Goal: Information Seeking & Learning: Check status

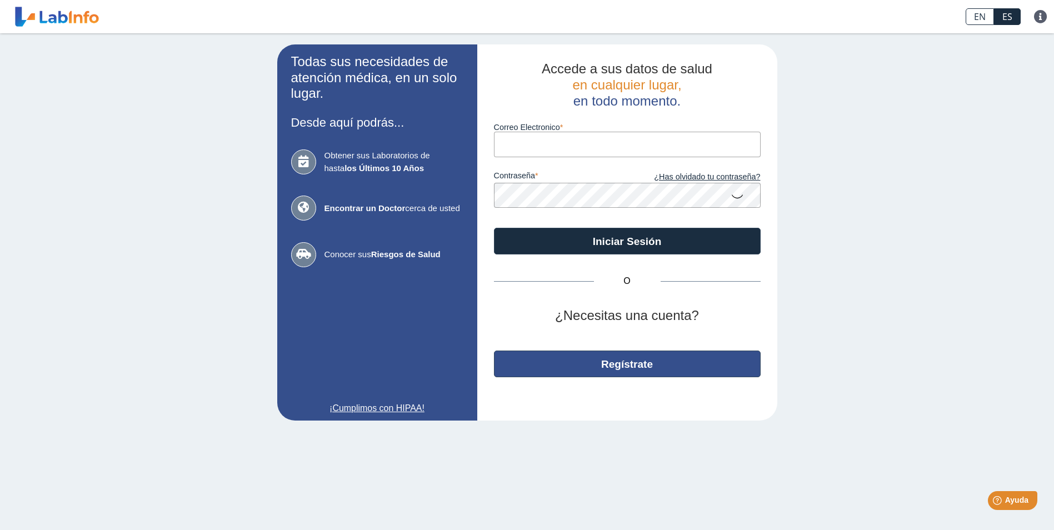
click at [574, 362] on button "Regístrate" at bounding box center [627, 364] width 267 height 27
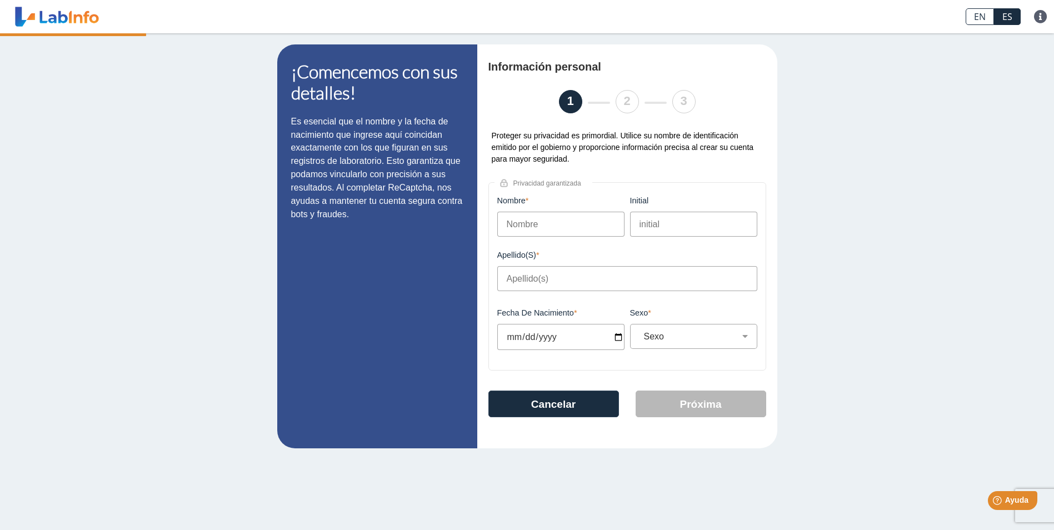
click at [559, 227] on input "Nombre" at bounding box center [560, 224] width 127 height 25
type input "Yoshalimarie"
type input "[PERSON_NAME]"
click at [527, 337] on input "[DATE]" at bounding box center [560, 337] width 127 height 26
click at [623, 340] on input "[DATE]" at bounding box center [560, 337] width 127 height 26
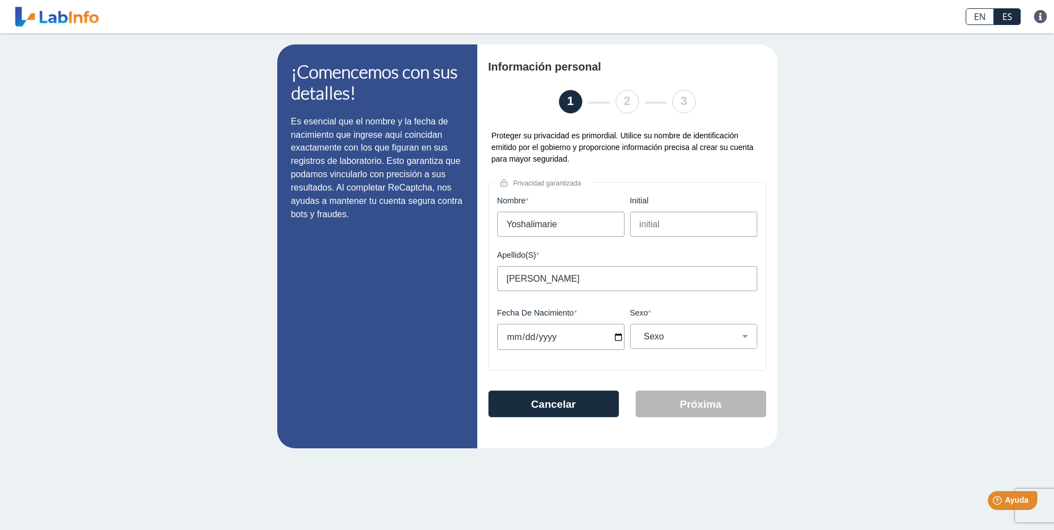
type input "[DATE]"
click at [682, 342] on select "Sexo Masculino Femenino" at bounding box center [697, 336] width 117 height 11
select select "F"
click at [639, 334] on select "Sexo Masculino Femenino" at bounding box center [697, 336] width 117 height 11
click at [689, 404] on button "Próxima" at bounding box center [701, 404] width 131 height 27
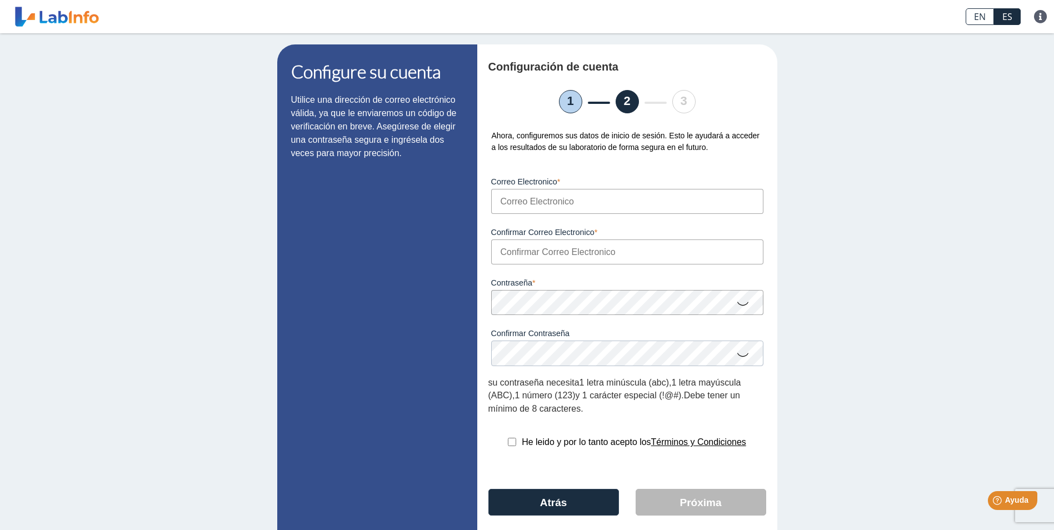
click at [562, 204] on input "Correo Electronico" at bounding box center [627, 201] width 272 height 25
type input "[EMAIL_ADDRESS][DOMAIN_NAME]"
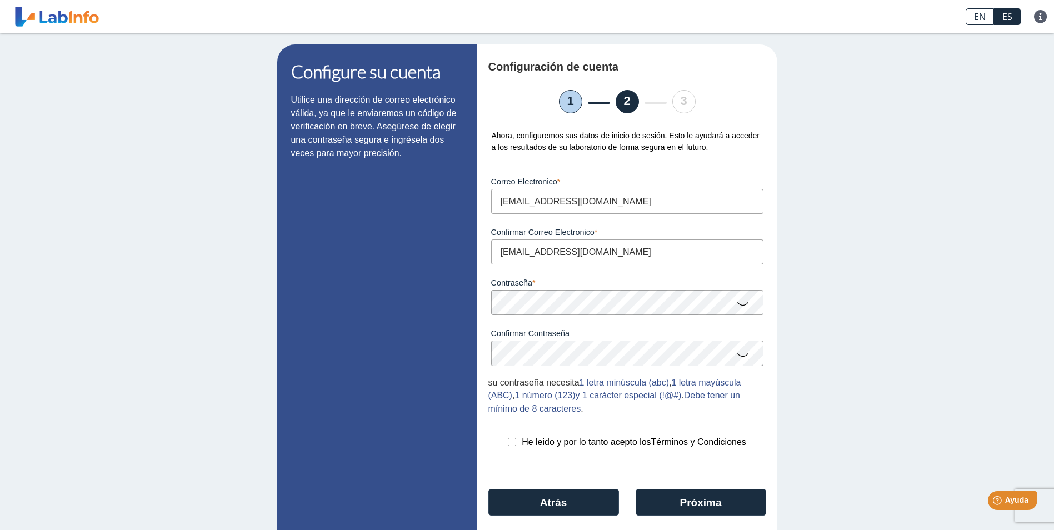
click at [508, 446] on input "checkbox" at bounding box center [512, 442] width 8 height 8
checkbox input "true"
click at [736, 309] on icon at bounding box center [742, 303] width 13 height 22
click at [739, 358] on icon at bounding box center [742, 354] width 13 height 22
click at [709, 496] on button "Próxima" at bounding box center [701, 502] width 131 height 27
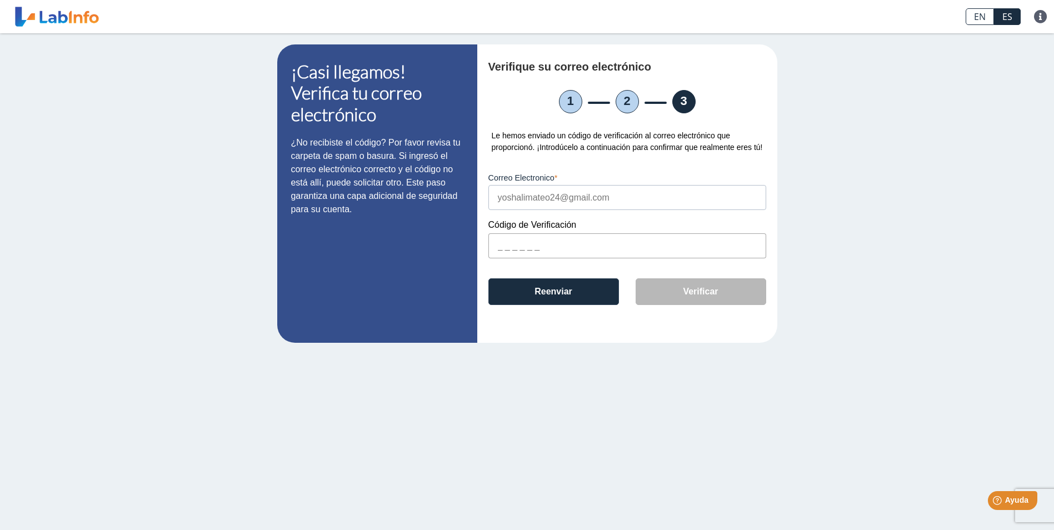
click at [569, 244] on input "text" at bounding box center [627, 245] width 278 height 25
type input "FB8769"
click at [720, 296] on button "Verificar" at bounding box center [701, 291] width 131 height 27
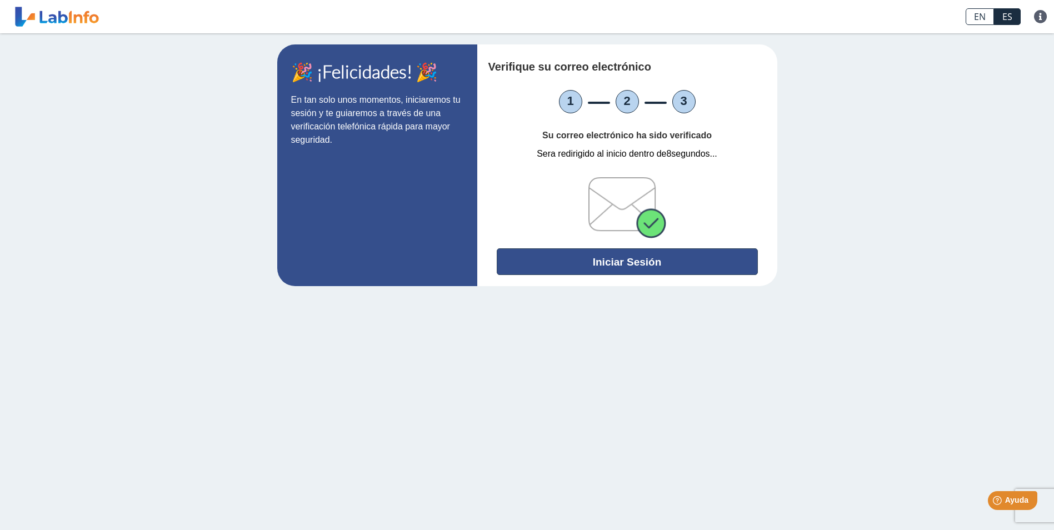
click at [672, 263] on button "Iniciar Sesión" at bounding box center [627, 261] width 261 height 27
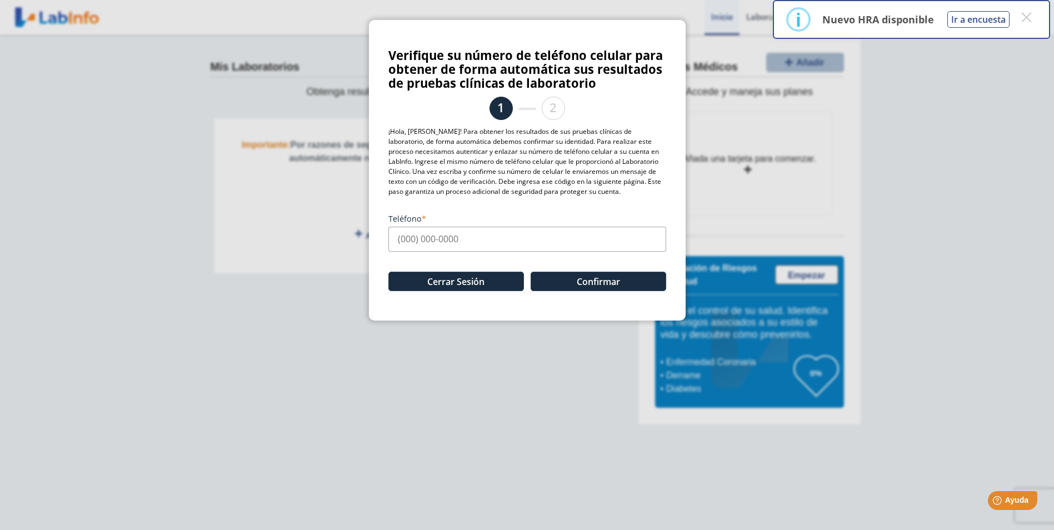
click at [545, 259] on div "Cerrar Sesión Confirmar" at bounding box center [527, 276] width 278 height 49
click at [496, 247] on input "Teléfono" at bounding box center [527, 239] width 278 height 25
type input "[PHONE_NUMBER]"
click at [581, 281] on button "Confirmar" at bounding box center [599, 281] width 136 height 19
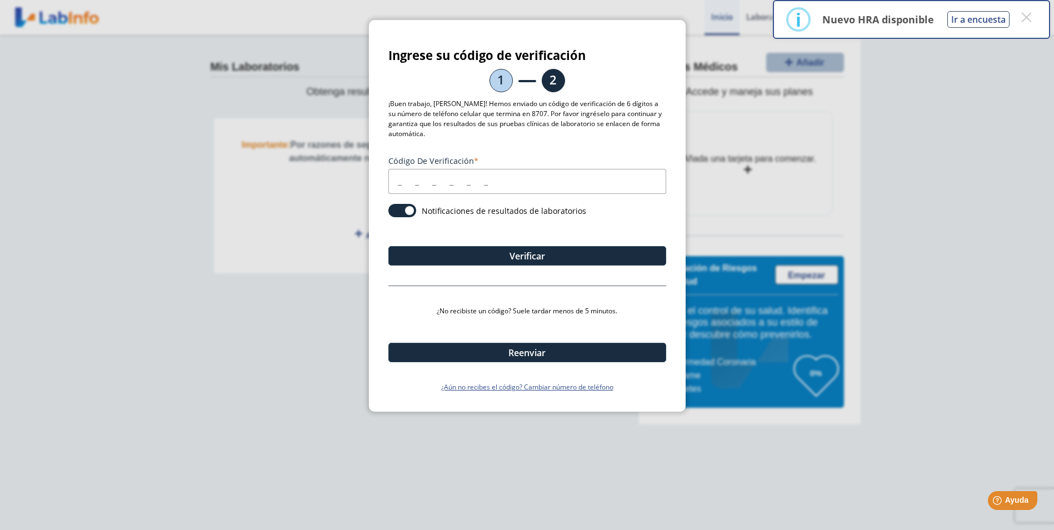
click at [405, 191] on input "Código de verificación" at bounding box center [527, 181] width 278 height 25
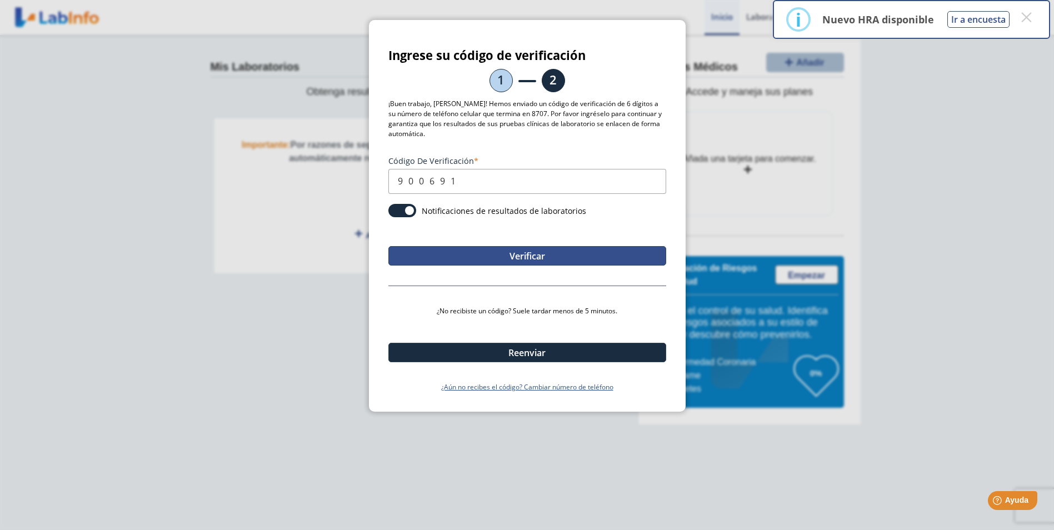
type input "900691"
click at [541, 256] on button "Verificar" at bounding box center [527, 255] width 278 height 19
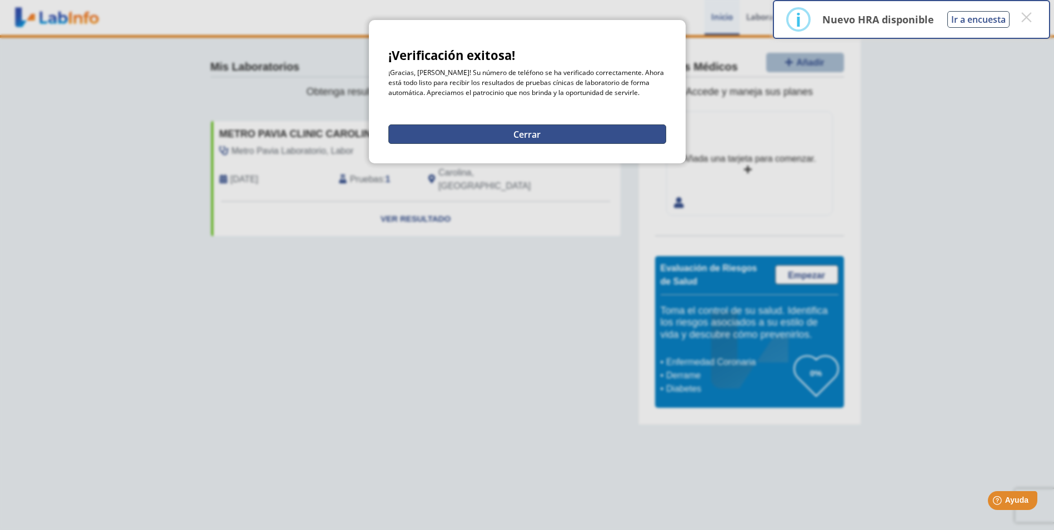
click at [543, 131] on button "Cerrar" at bounding box center [527, 133] width 278 height 19
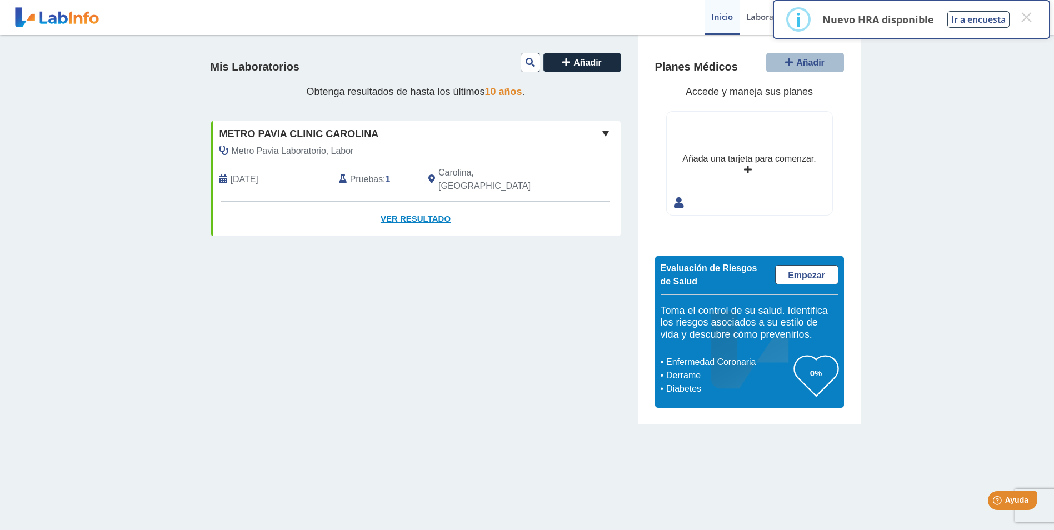
click at [422, 206] on link "Ver Resultado" at bounding box center [415, 219] width 409 height 35
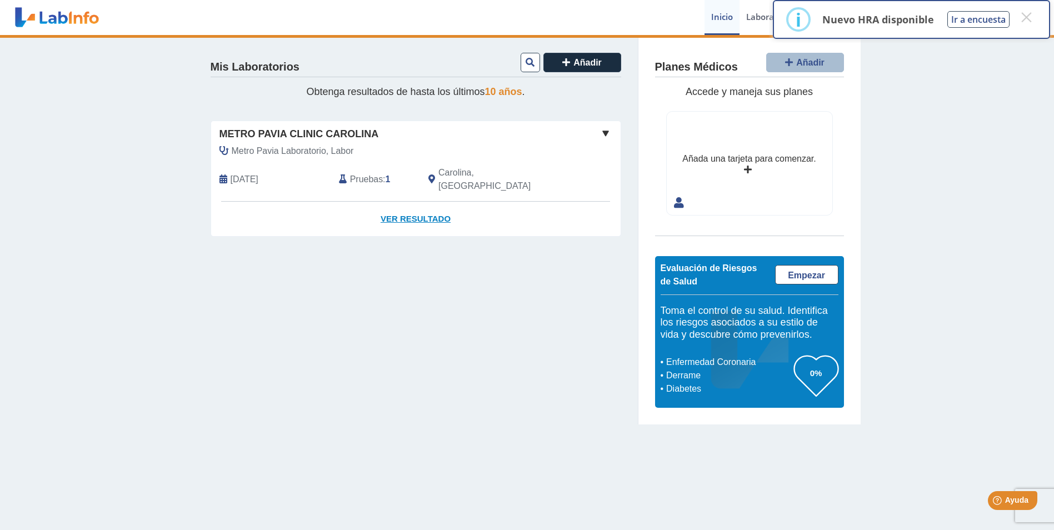
click at [426, 205] on link "Ver Resultado" at bounding box center [415, 219] width 409 height 35
click at [606, 133] on span at bounding box center [605, 133] width 13 height 13
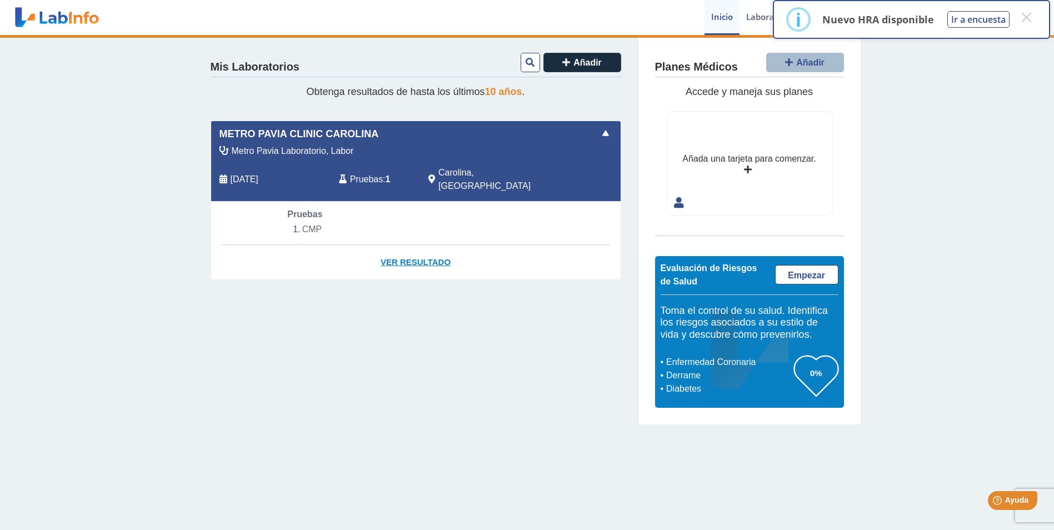
click at [424, 245] on link "Ver Resultado" at bounding box center [415, 262] width 409 height 35
click at [402, 245] on link "Ver Resultado" at bounding box center [415, 262] width 409 height 35
click at [316, 221] on li "CMP" at bounding box center [415, 229] width 256 height 17
click at [313, 209] on span "Pruebas" at bounding box center [304, 213] width 35 height 9
click at [1025, 14] on button "×" at bounding box center [1026, 17] width 20 height 20
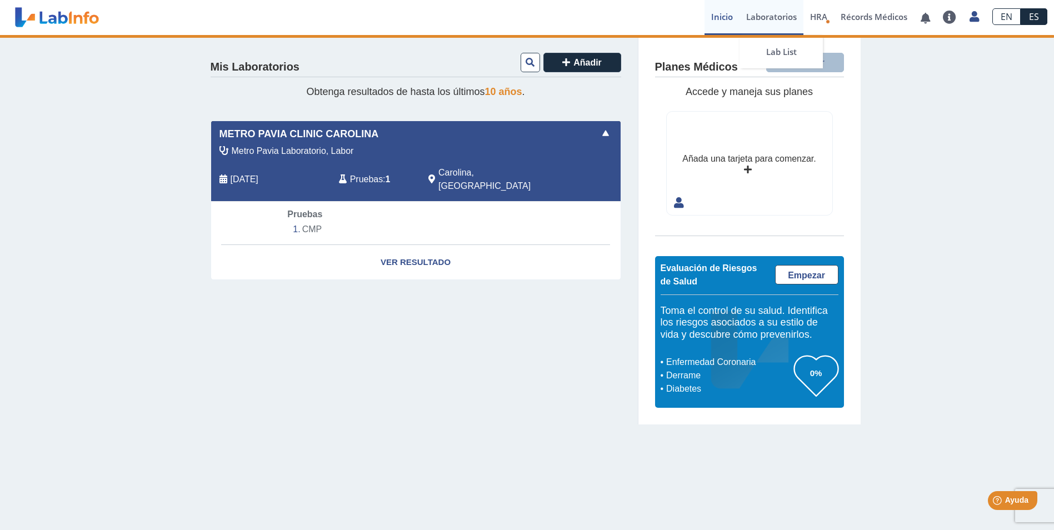
click at [787, 13] on link "Laboratorios" at bounding box center [771, 17] width 64 height 35
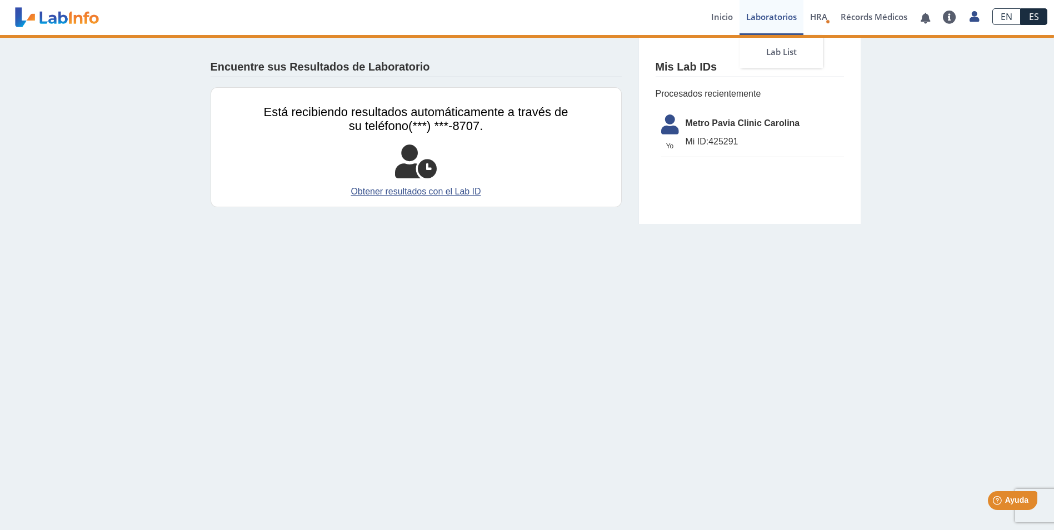
click at [767, 19] on link "Laboratorios" at bounding box center [771, 17] width 64 height 35
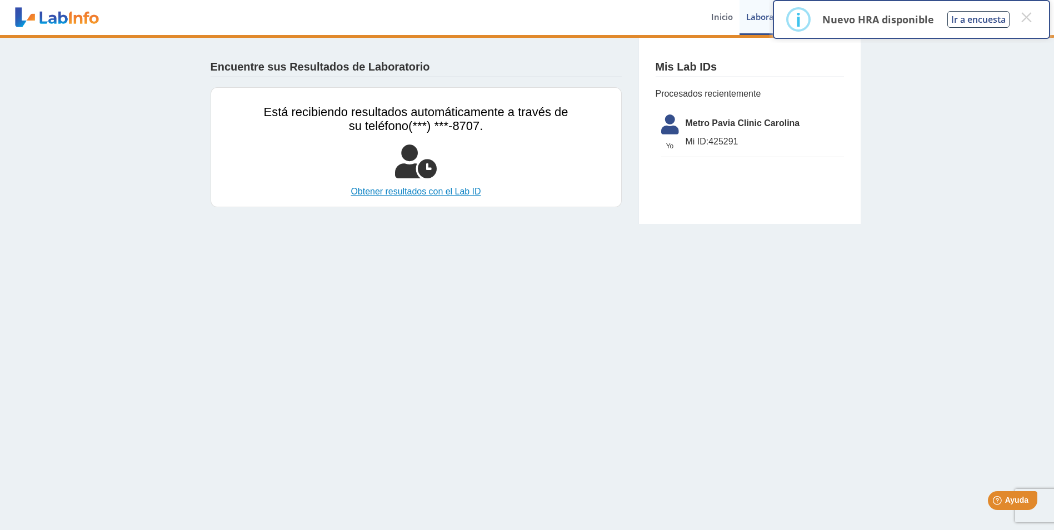
click at [420, 195] on link "Obtener resultados con el Lab ID" at bounding box center [416, 191] width 304 height 13
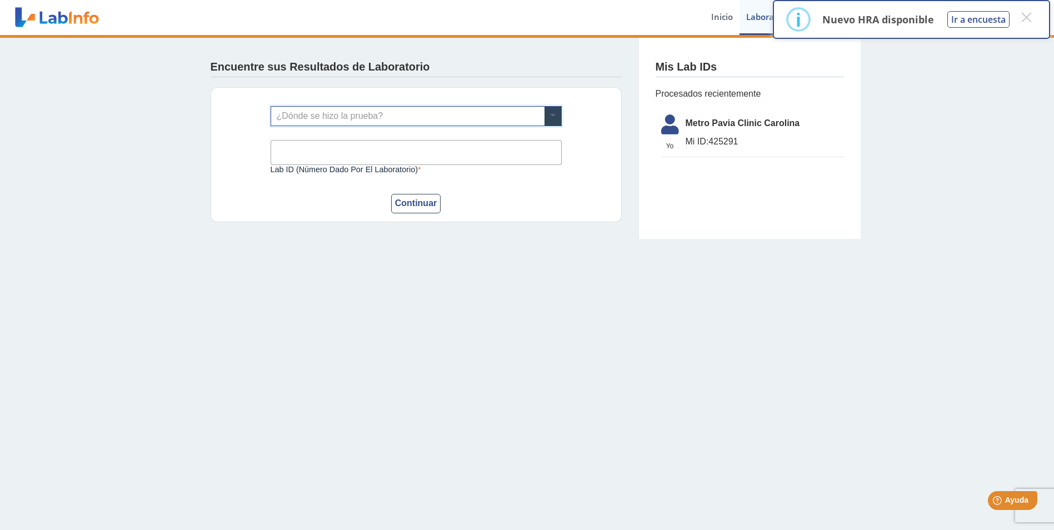
click at [550, 113] on span at bounding box center [552, 116] width 17 height 19
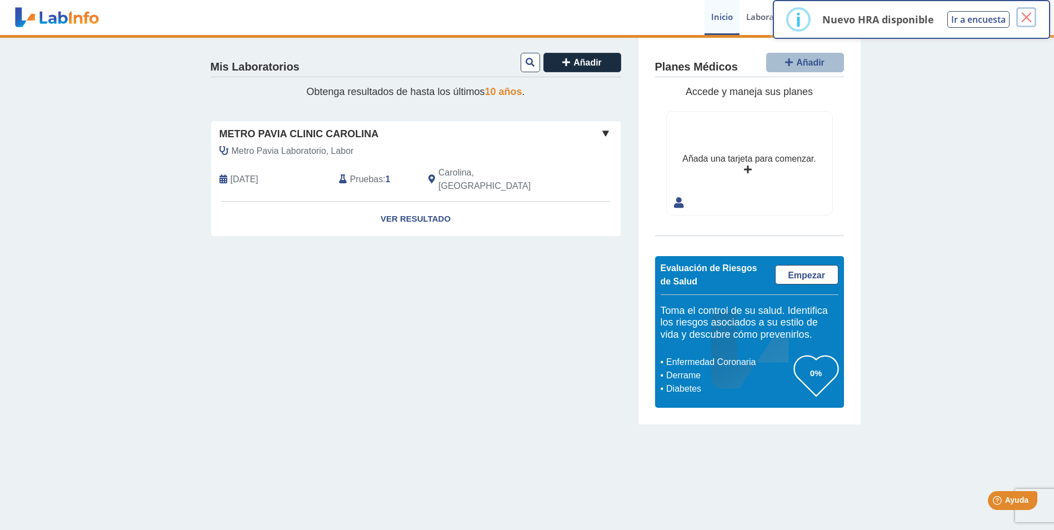
click at [1026, 12] on button "×" at bounding box center [1026, 17] width 20 height 20
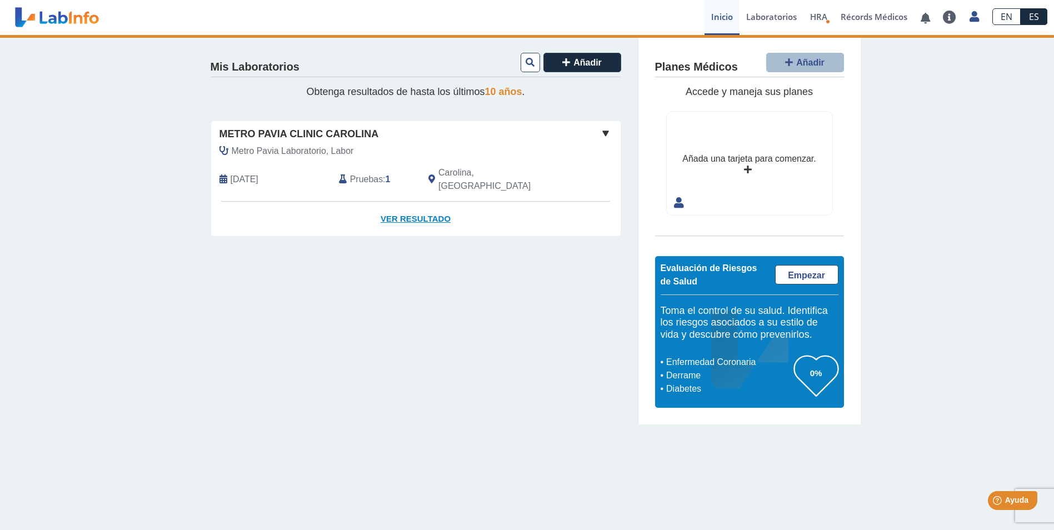
click at [428, 202] on link "Ver Resultado" at bounding box center [415, 219] width 409 height 35
click at [410, 208] on link "Ver Resultado" at bounding box center [415, 219] width 409 height 35
click at [828, 20] on icon "Health Risk Assessment" at bounding box center [828, 21] width 4 height 4
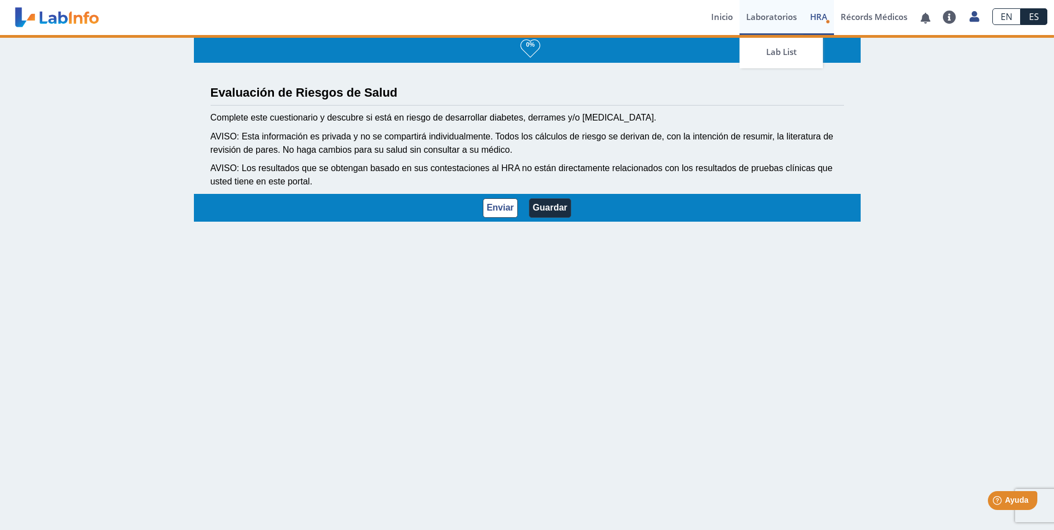
click at [780, 16] on link "Laboratorios" at bounding box center [771, 17] width 64 height 35
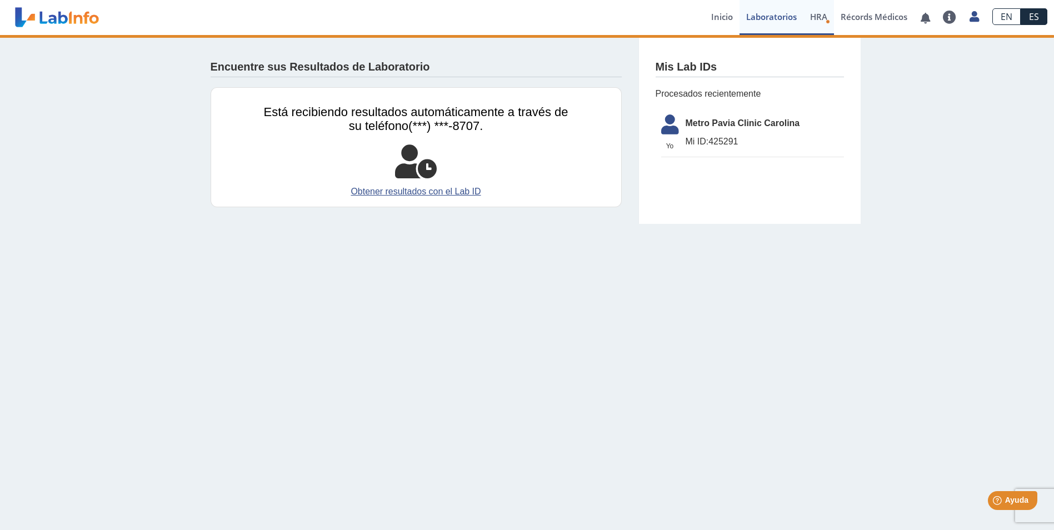
click at [811, 16] on span "HRA" at bounding box center [818, 16] width 17 height 11
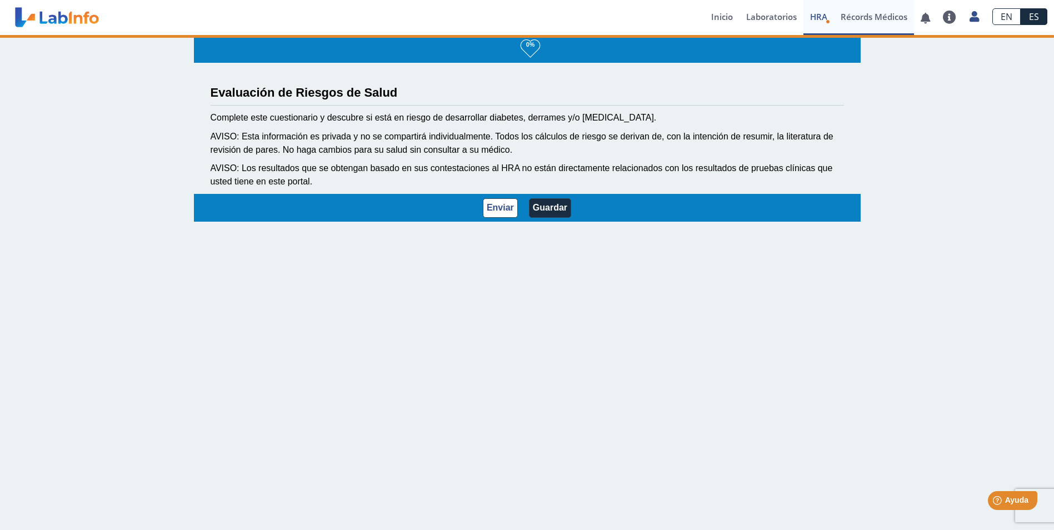
click at [858, 13] on link "Récords Médicos" at bounding box center [874, 17] width 80 height 35
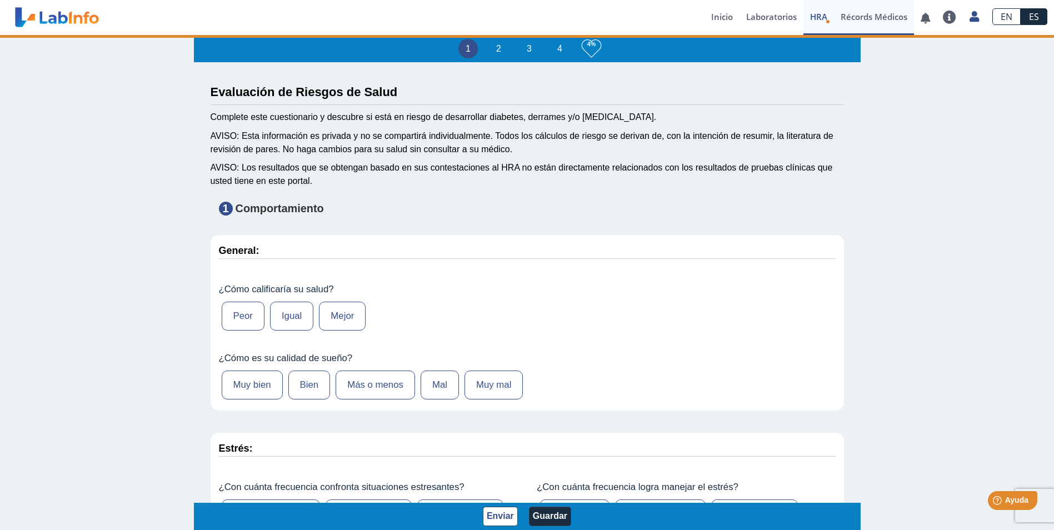
type input "[PERSON_NAME]"
type input "[DATE]"
select select
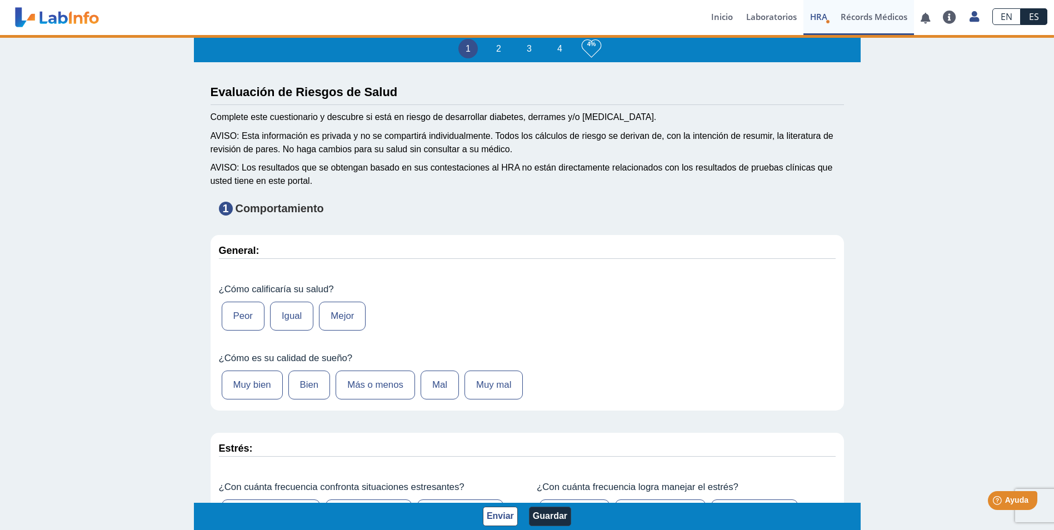
select select
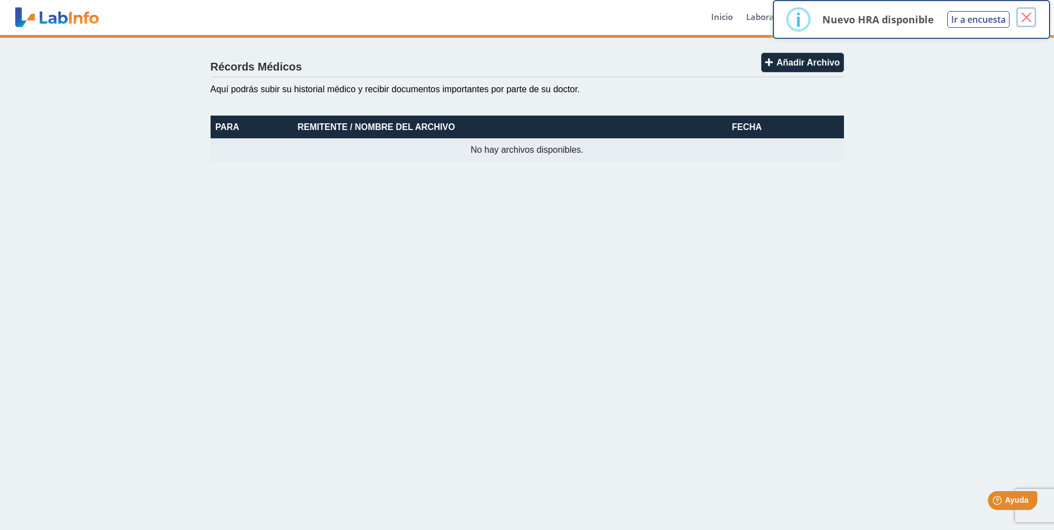
click at [1019, 18] on button "×" at bounding box center [1026, 17] width 20 height 20
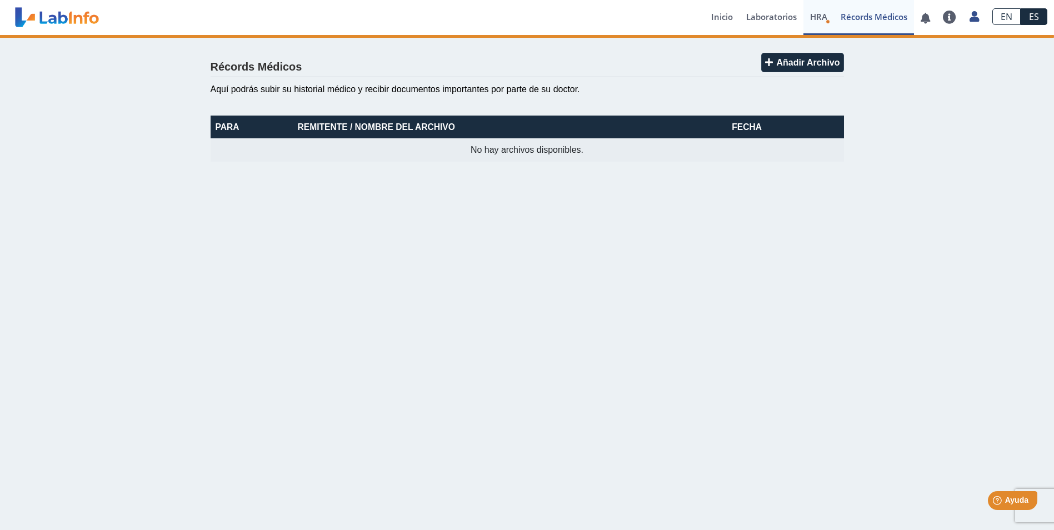
click at [831, 19] on link "HRA Evaluación de Riesgos de Salud" at bounding box center [818, 17] width 31 height 35
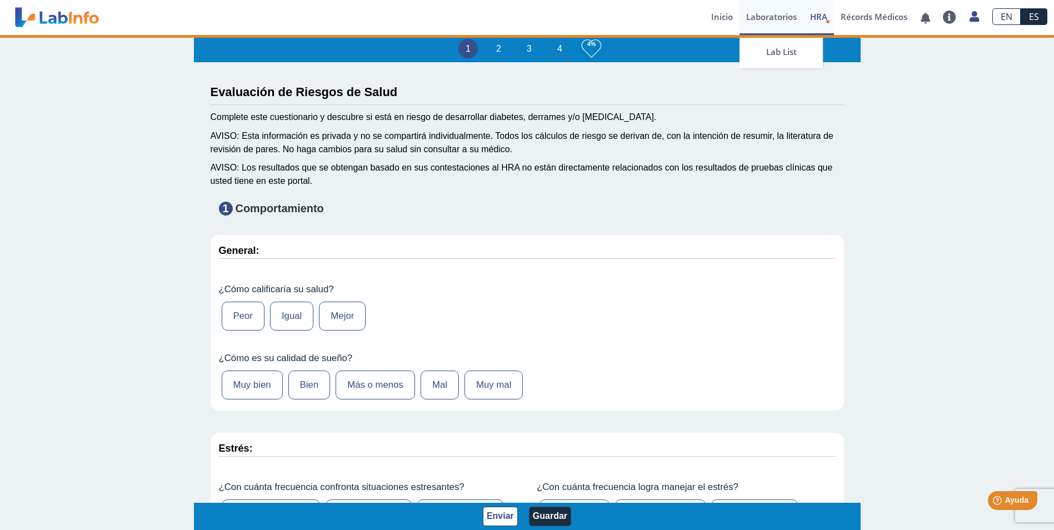
click at [764, 15] on link "Laboratorios" at bounding box center [771, 17] width 64 height 35
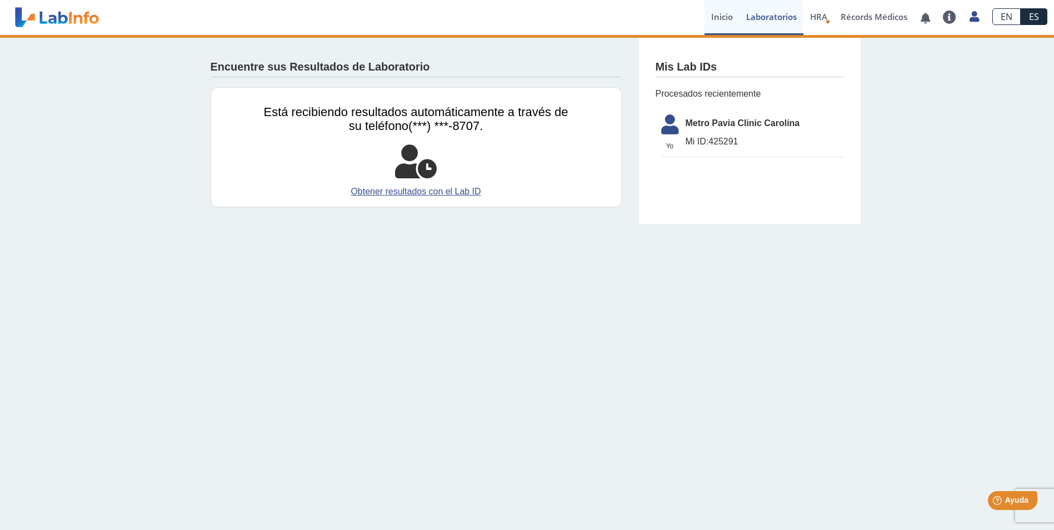
click at [721, 18] on link "Inicio" at bounding box center [721, 17] width 35 height 35
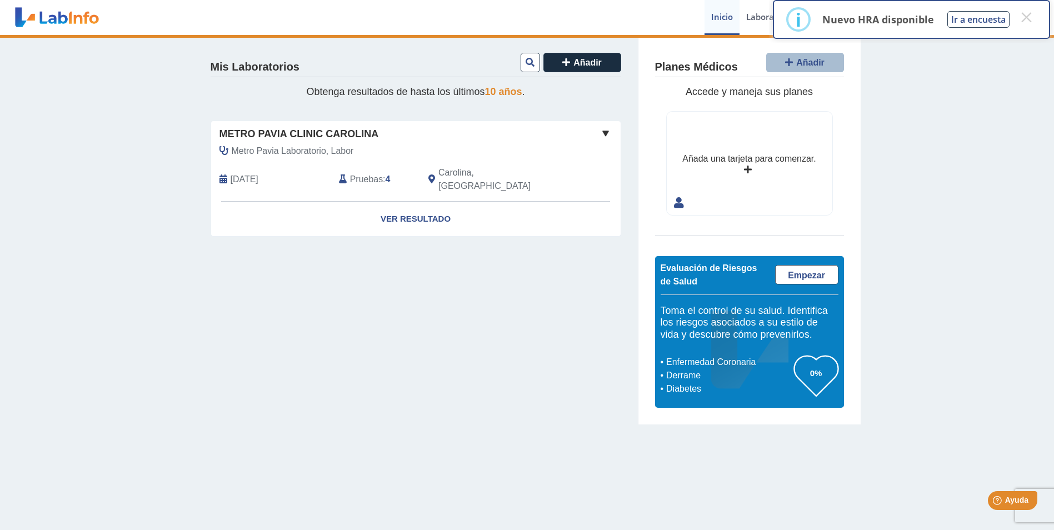
click at [363, 174] on span "Pruebas" at bounding box center [366, 179] width 33 height 13
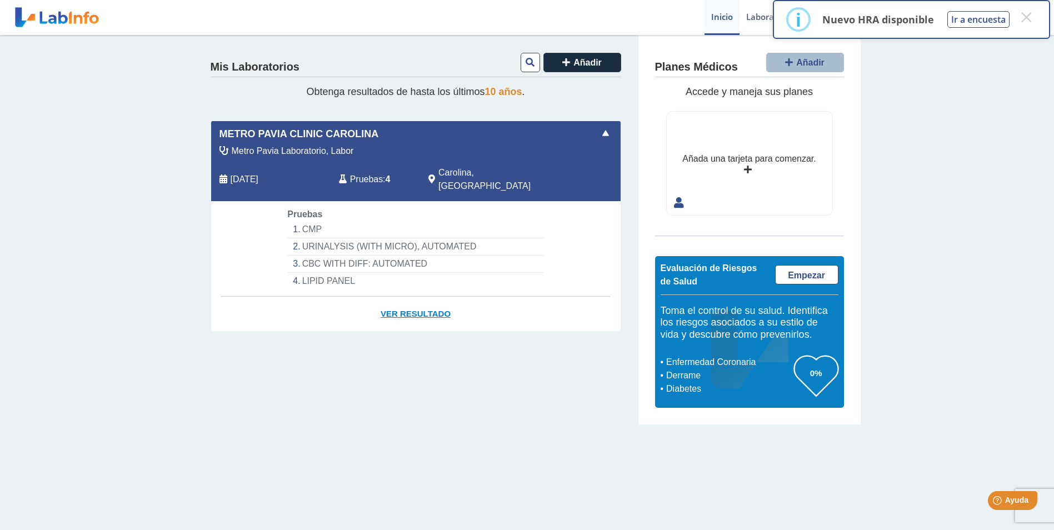
click at [403, 297] on link "Ver Resultado" at bounding box center [415, 314] width 409 height 35
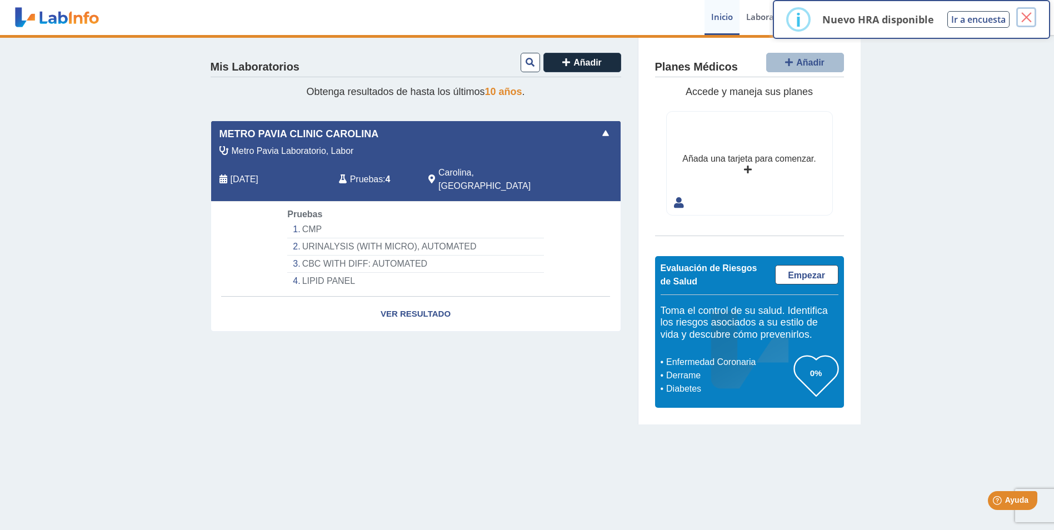
click at [1023, 17] on button "×" at bounding box center [1026, 17] width 20 height 20
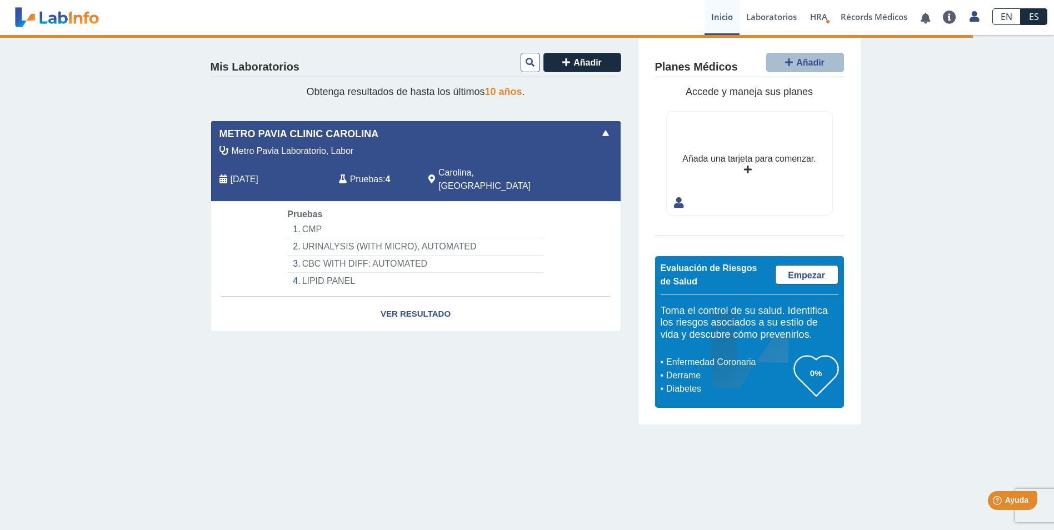
select select "***"
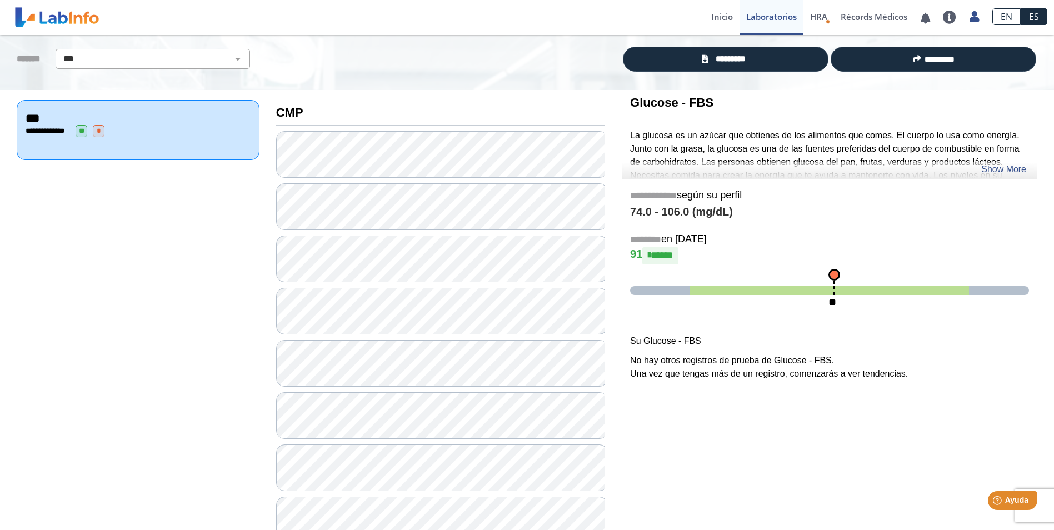
scroll to position [56, 0]
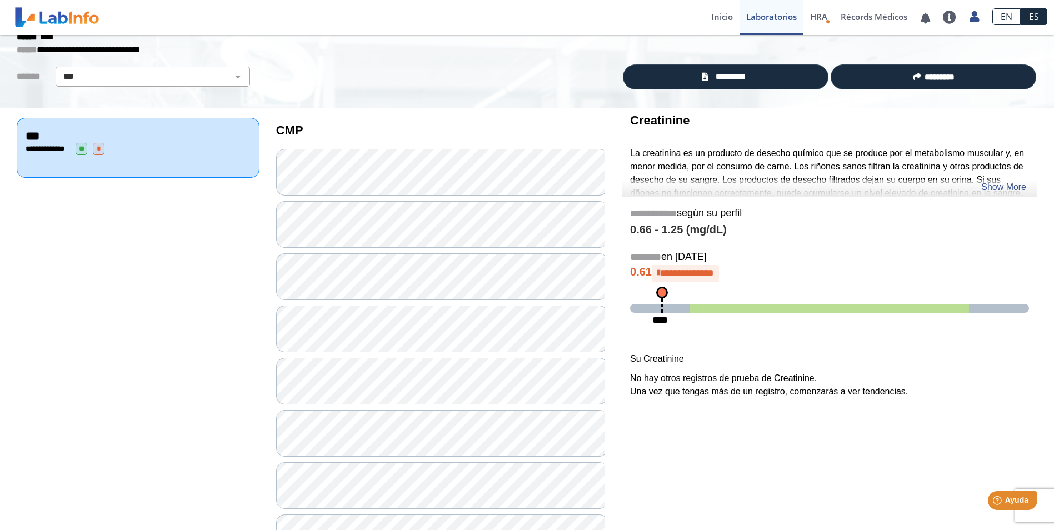
scroll to position [111, 0]
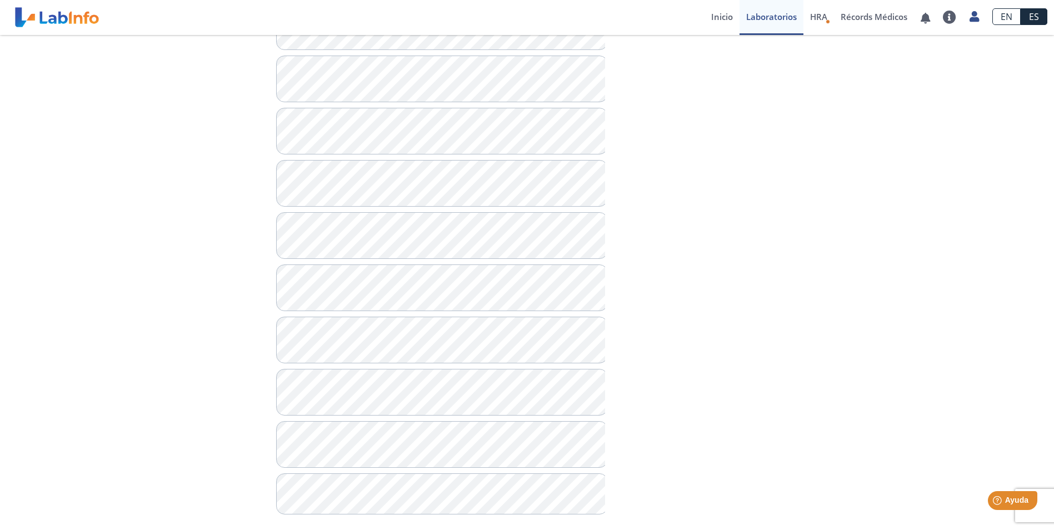
scroll to position [683, 0]
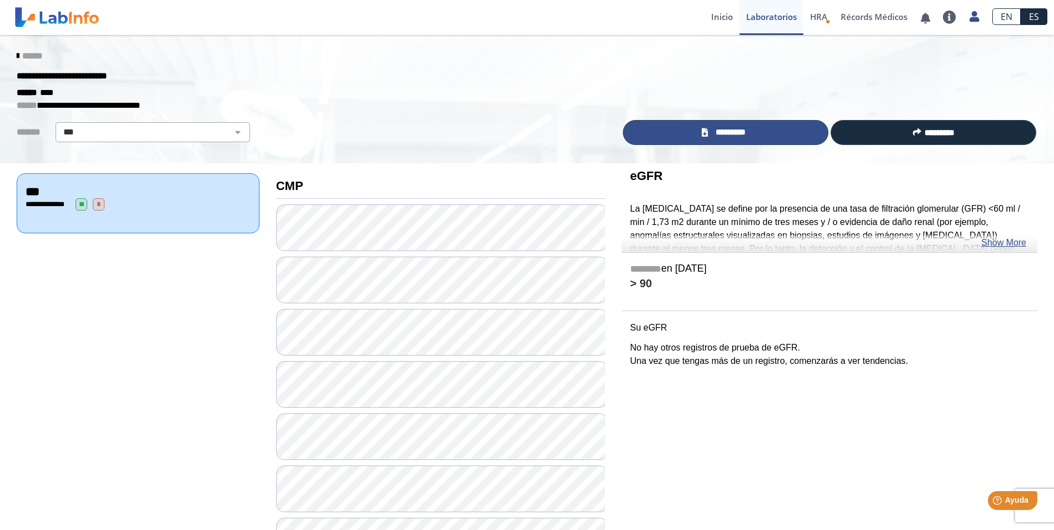
click at [751, 132] on link "*********" at bounding box center [726, 132] width 206 height 25
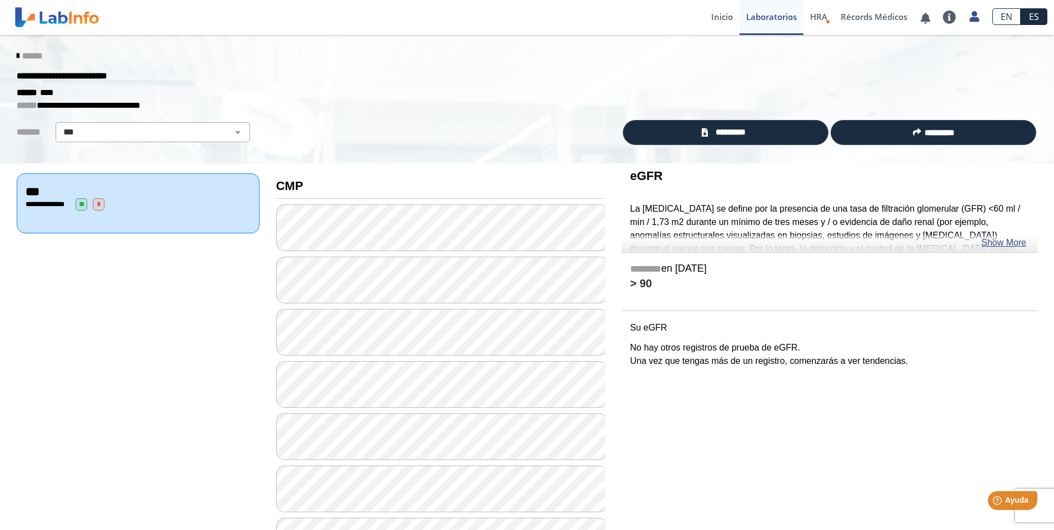
click at [37, 64] on div "******" at bounding box center [526, 56] width 1037 height 20
click at [37, 58] on span "******" at bounding box center [32, 56] width 20 height 8
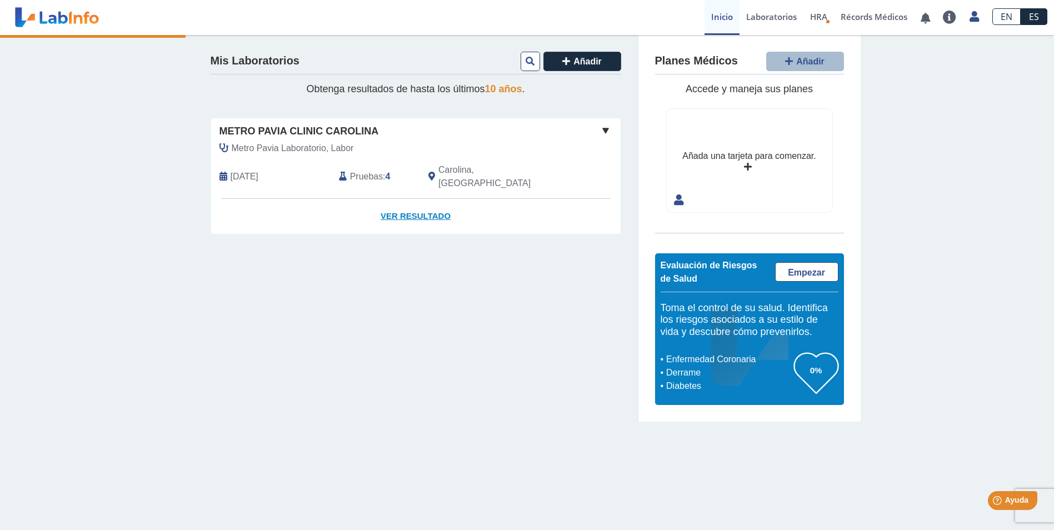
click at [401, 199] on link "Ver Resultado" at bounding box center [415, 216] width 409 height 35
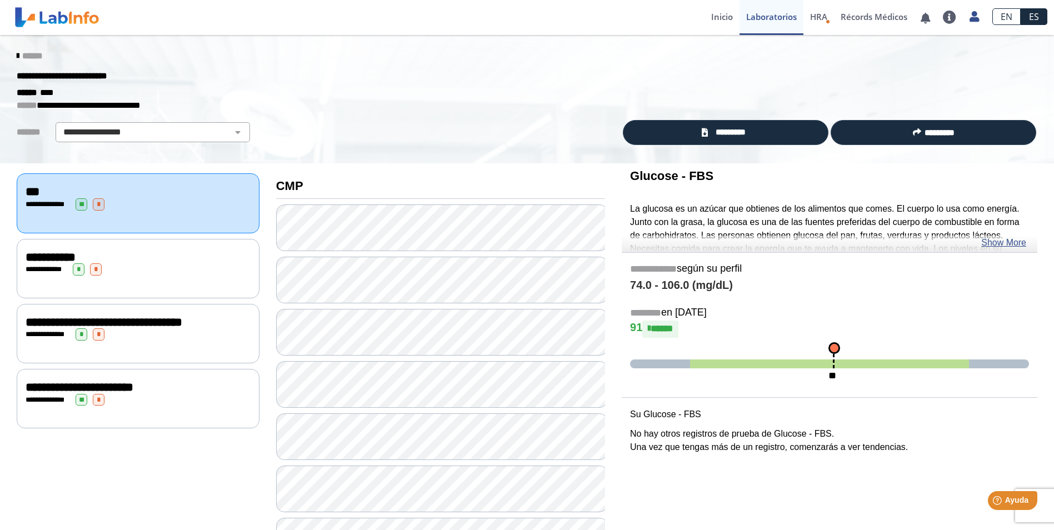
click at [36, 381] on span "**********" at bounding box center [80, 387] width 108 height 12
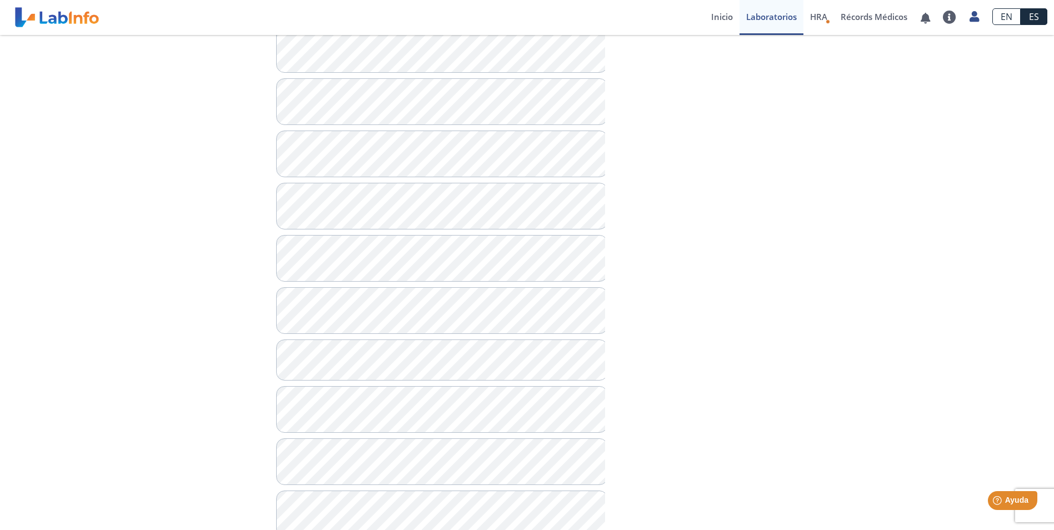
scroll to position [667, 0]
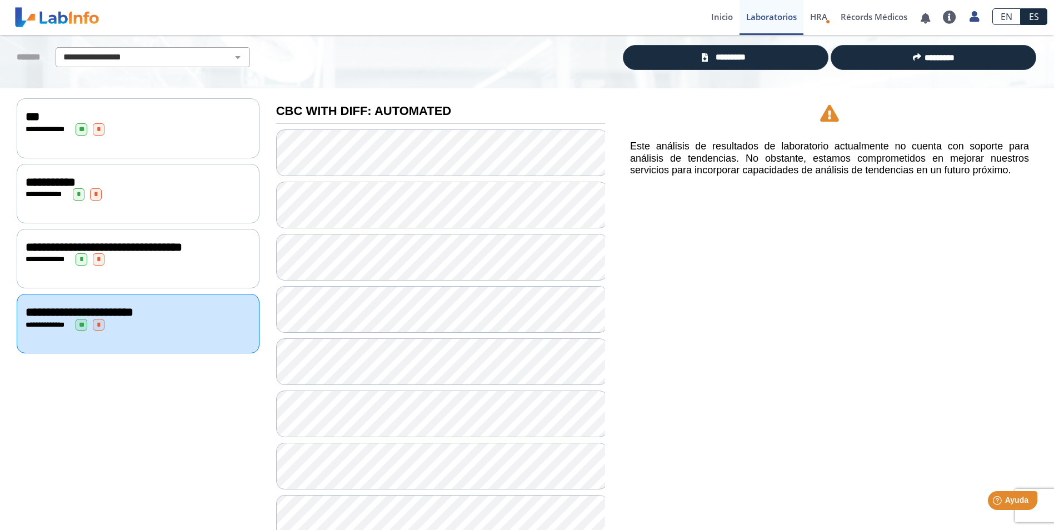
scroll to position [57, 0]
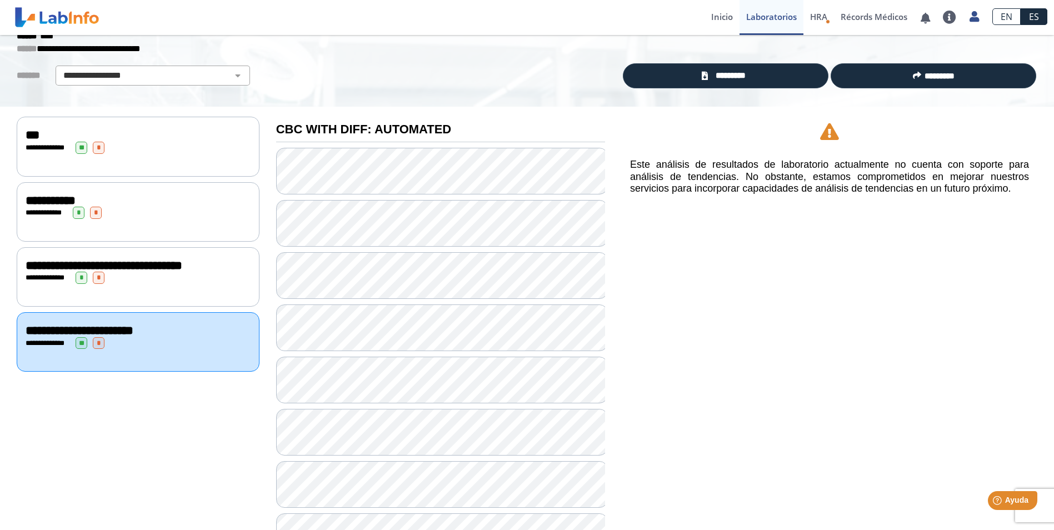
click at [157, 259] on span "**********" at bounding box center [104, 265] width 157 height 12
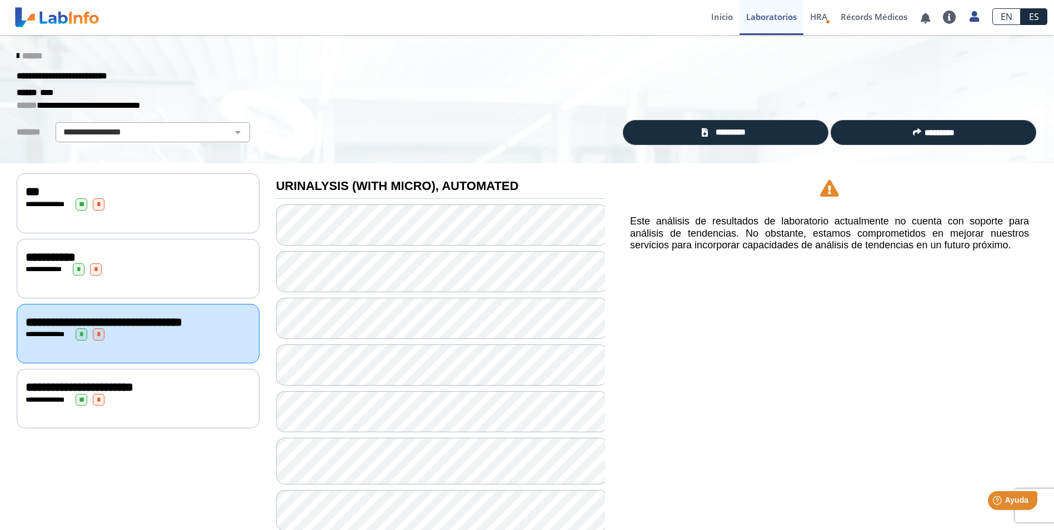
click at [73, 268] on span "*" at bounding box center [79, 269] width 12 height 12
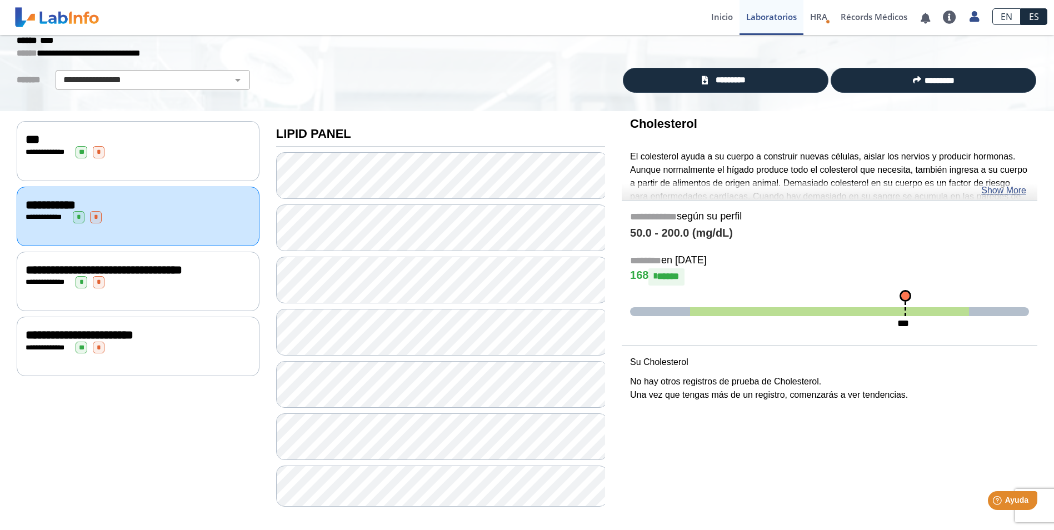
scroll to position [57, 0]
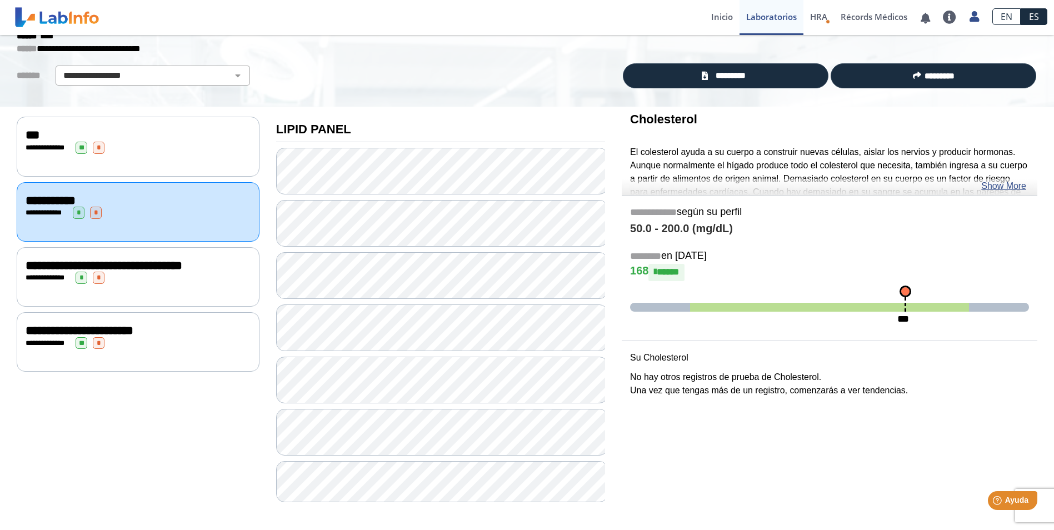
click at [154, 145] on div "**********" at bounding box center [138, 148] width 225 height 12
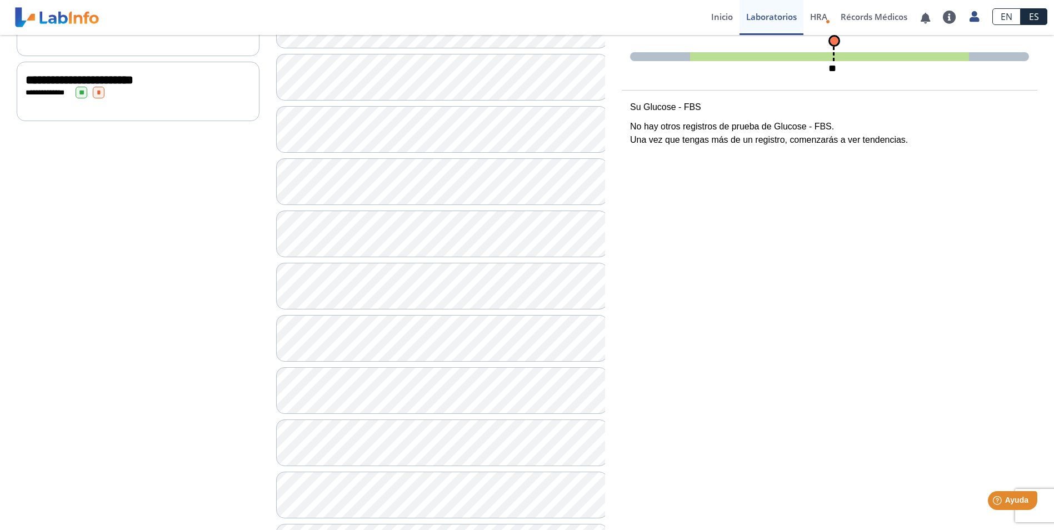
scroll to position [294, 0]
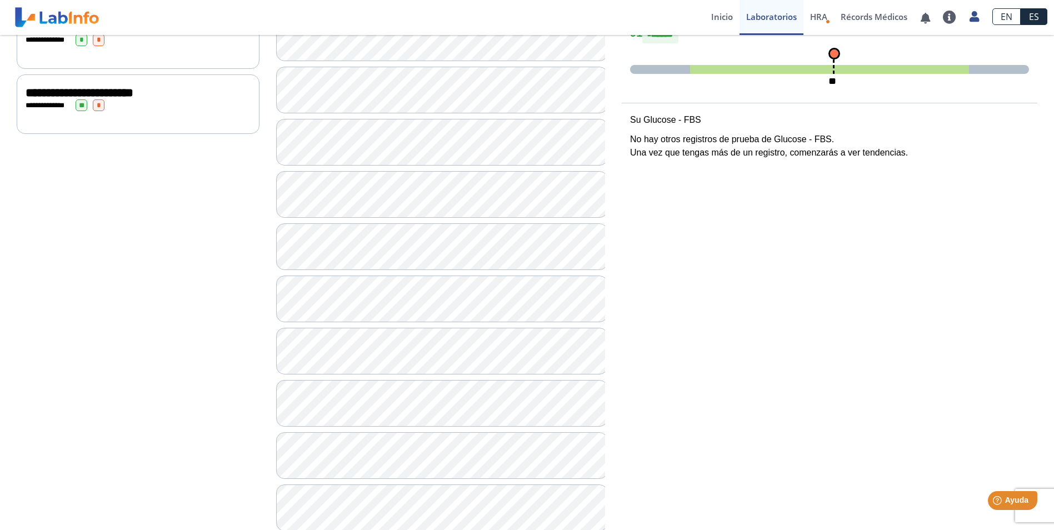
click at [127, 108] on div "**********" at bounding box center [138, 103] width 243 height 59
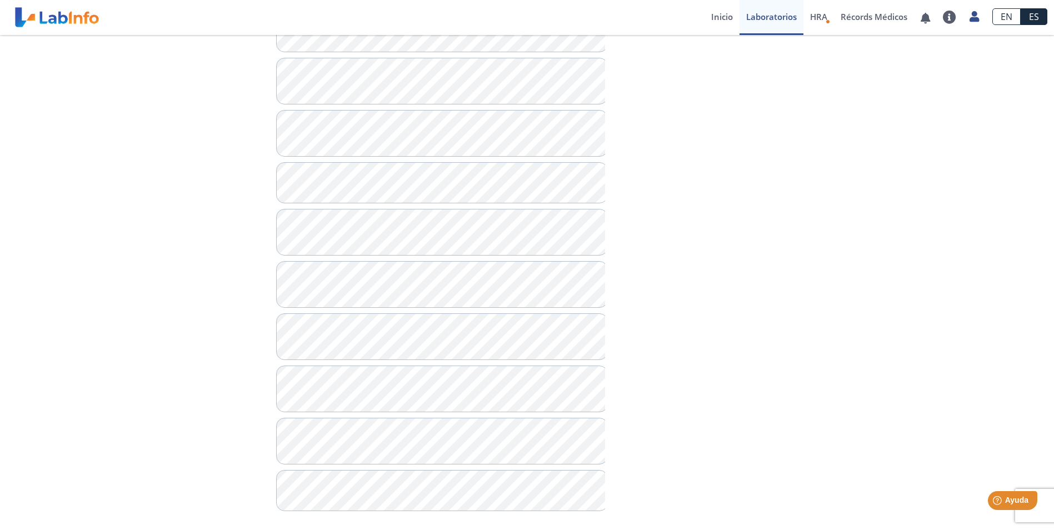
scroll to position [834, 0]
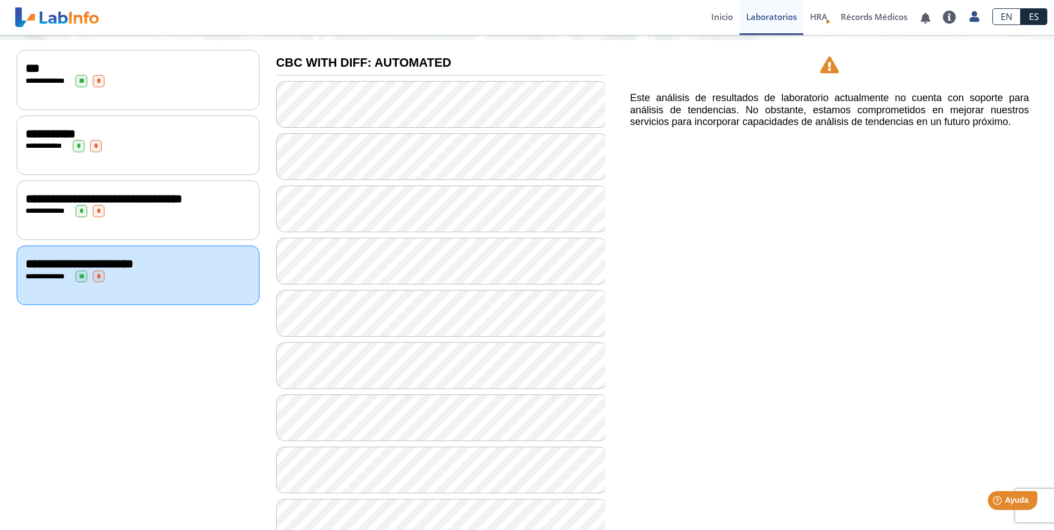
scroll to position [112, 0]
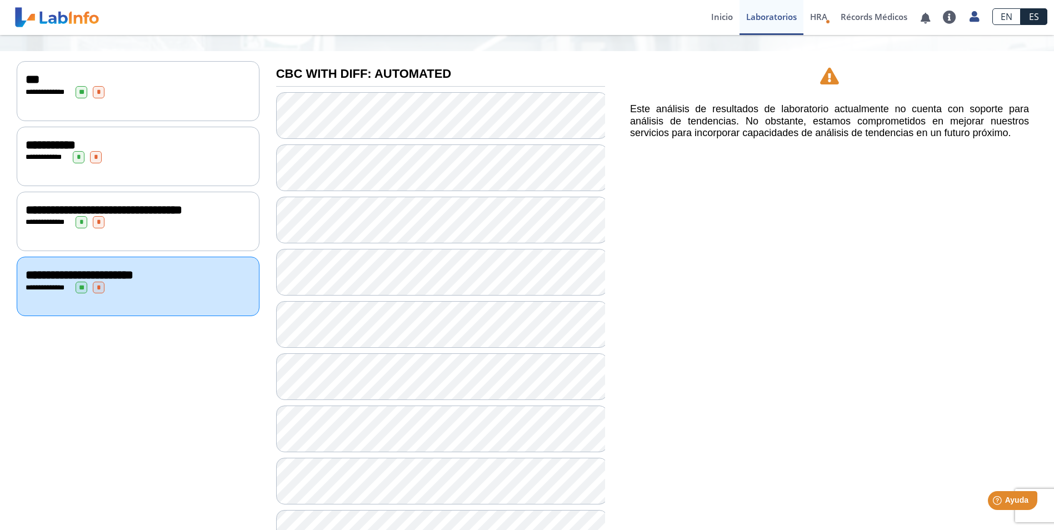
click at [114, 97] on div "**********" at bounding box center [138, 90] width 243 height 59
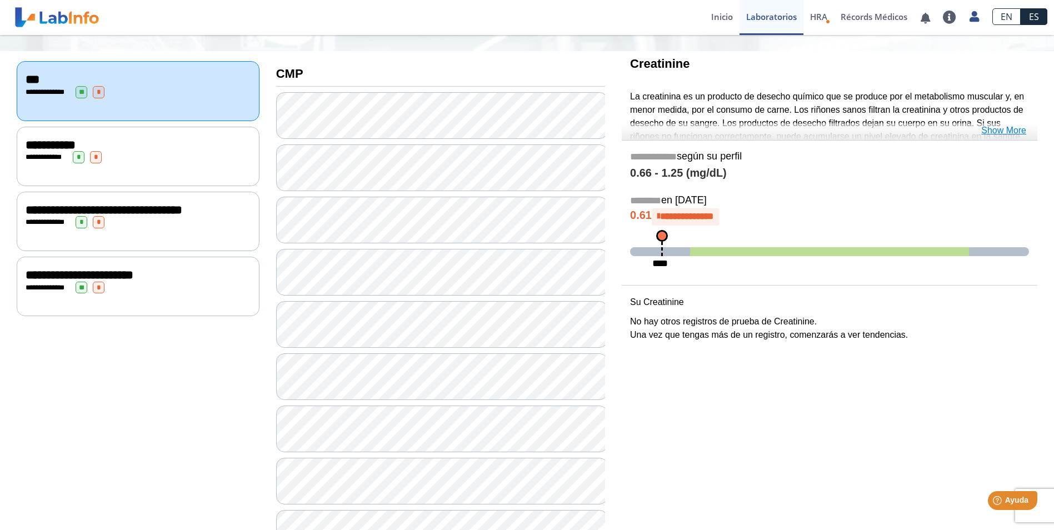
click at [1005, 134] on link "Show More" at bounding box center [1003, 130] width 45 height 13
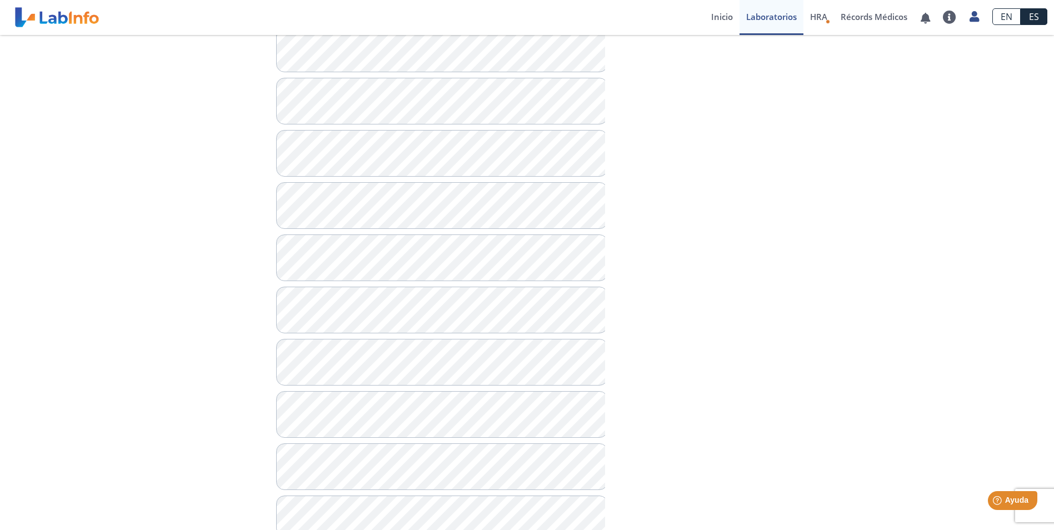
scroll to position [683, 0]
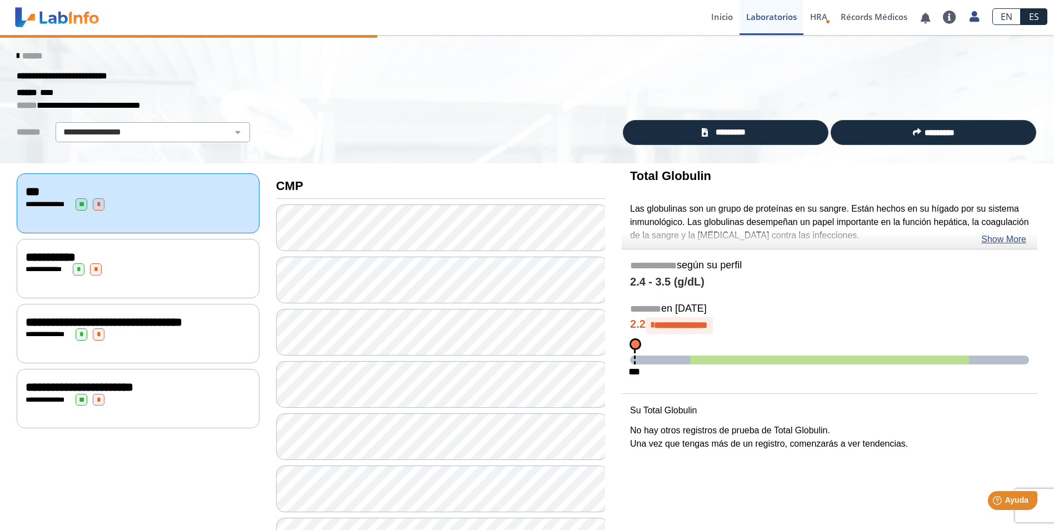
drag, startPoint x: 703, startPoint y: 172, endPoint x: 631, endPoint y: 179, distance: 73.1
click at [631, 179] on h3 "Total Globulin" at bounding box center [829, 176] width 399 height 14
drag, startPoint x: 631, startPoint y: 179, endPoint x: 676, endPoint y: 173, distance: 45.4
click at [676, 173] on b "Total Globulin" at bounding box center [670, 176] width 81 height 14
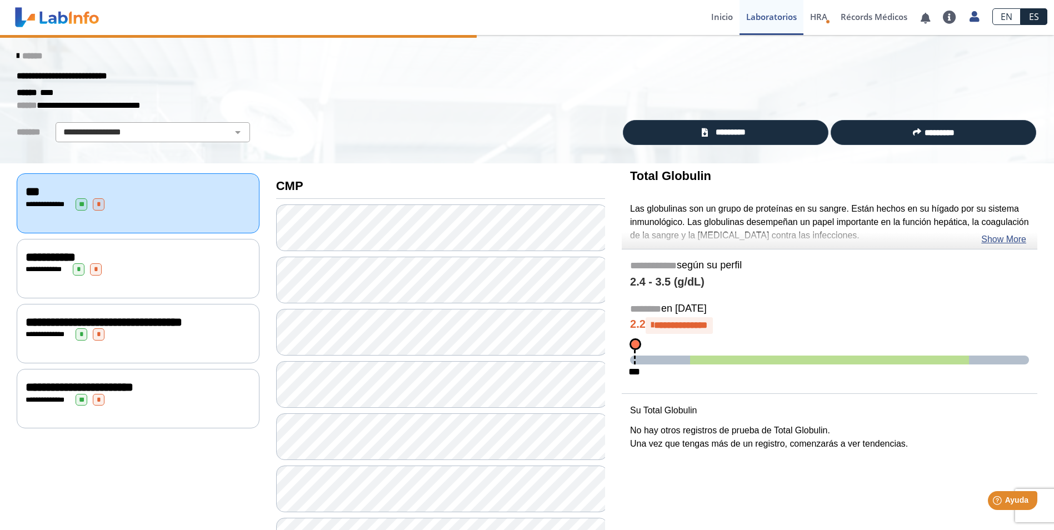
click at [676, 173] on b "Total Globulin" at bounding box center [670, 176] width 81 height 14
click at [141, 261] on div "**********" at bounding box center [138, 257] width 225 height 13
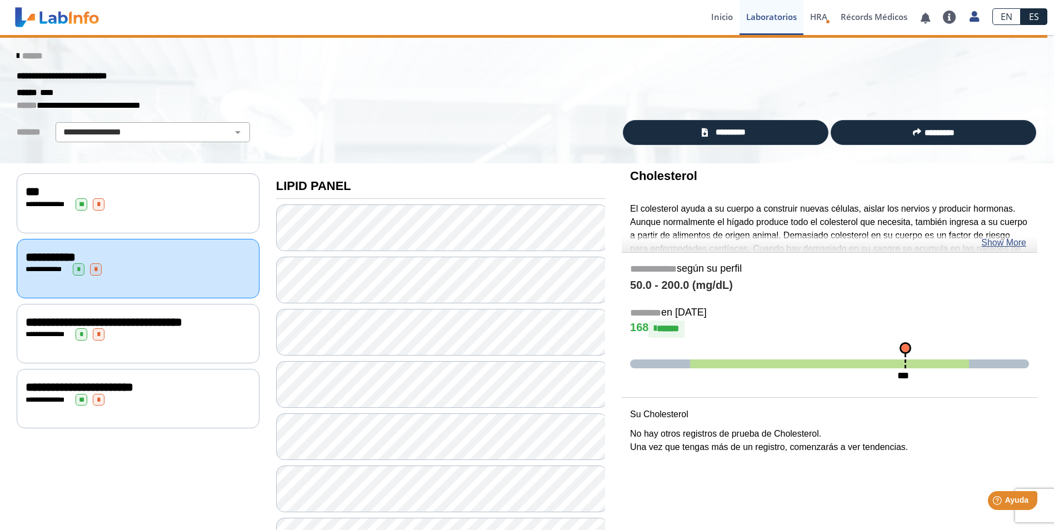
scroll to position [57, 0]
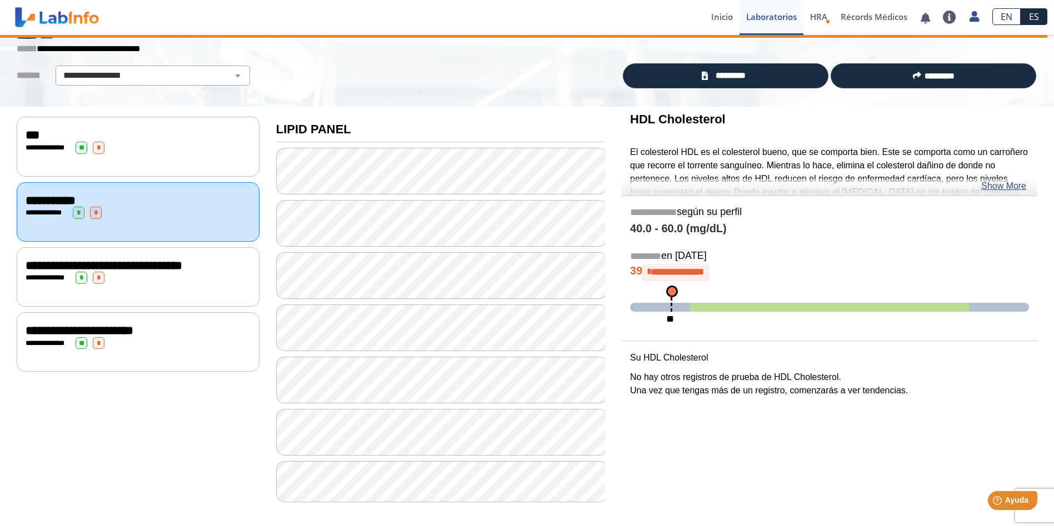
click at [93, 287] on div "**********" at bounding box center [138, 276] width 243 height 59
